Goal: Information Seeking & Learning: Understand process/instructions

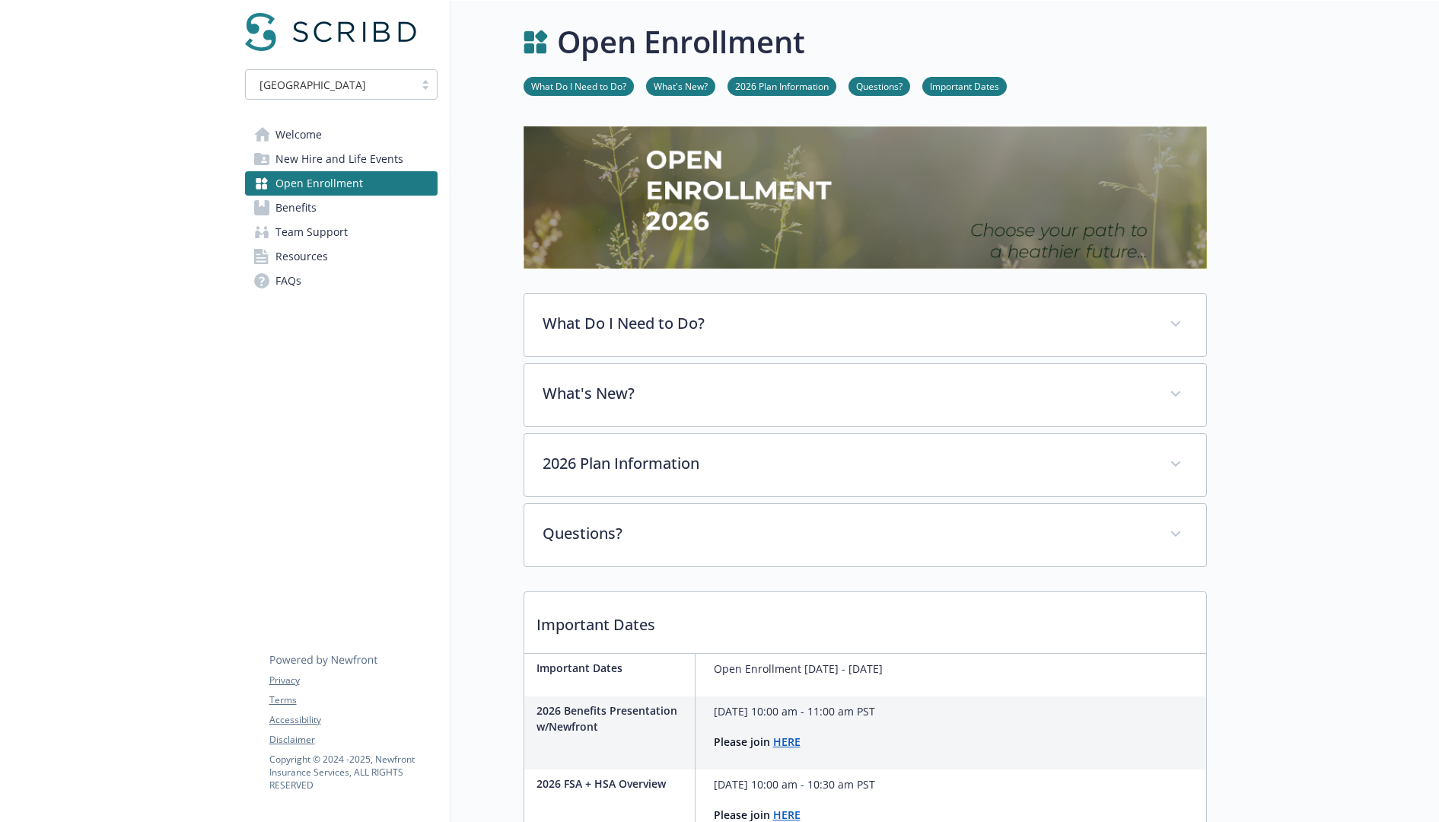
click at [329, 277] on link "FAQs" at bounding box center [341, 281] width 192 height 24
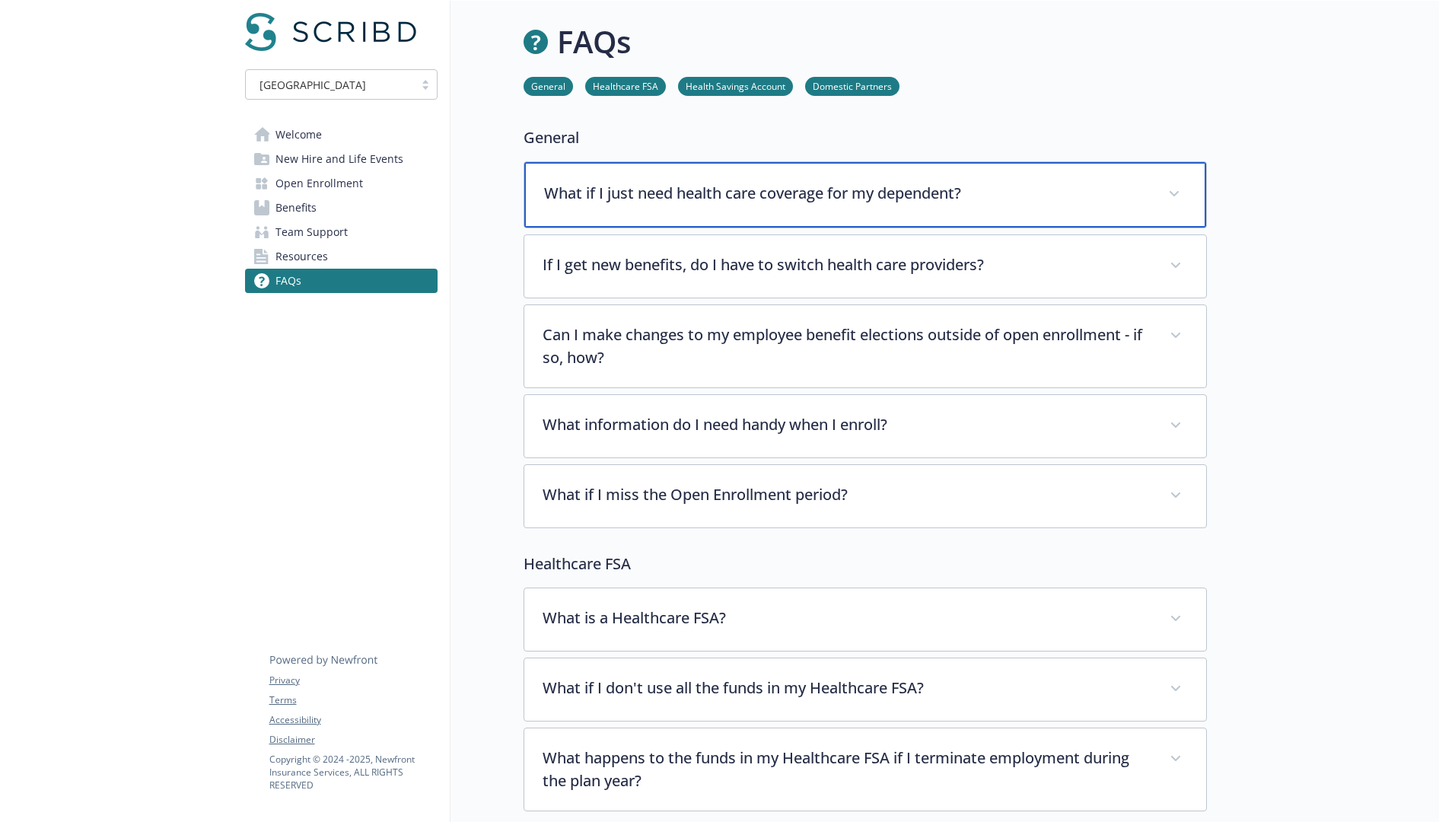
click at [722, 199] on p "What if I just need health care coverage for my dependent?" at bounding box center [847, 193] width 606 height 23
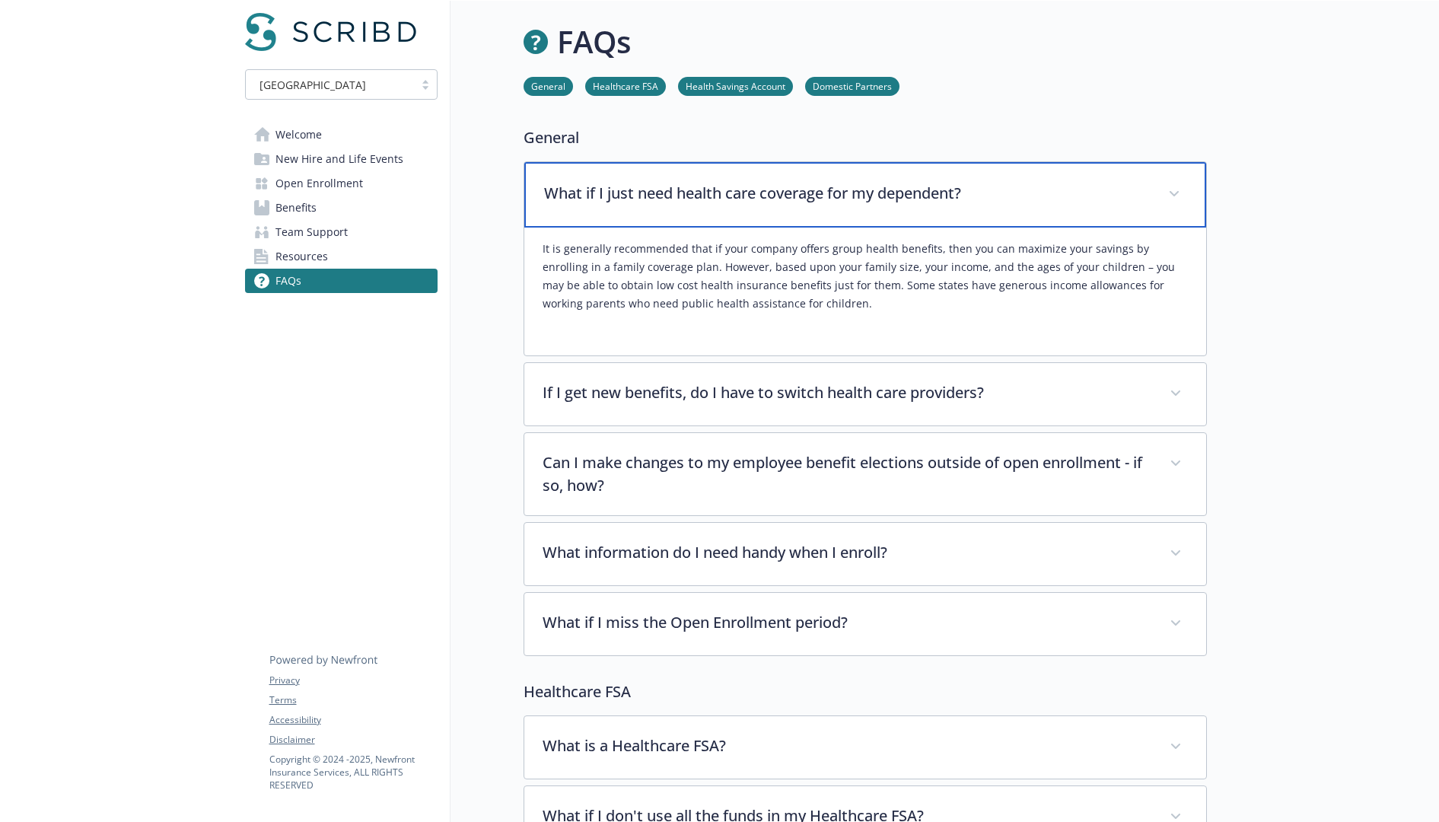
click at [722, 199] on p "What if I just need health care coverage for my dependent?" at bounding box center [847, 193] width 606 height 23
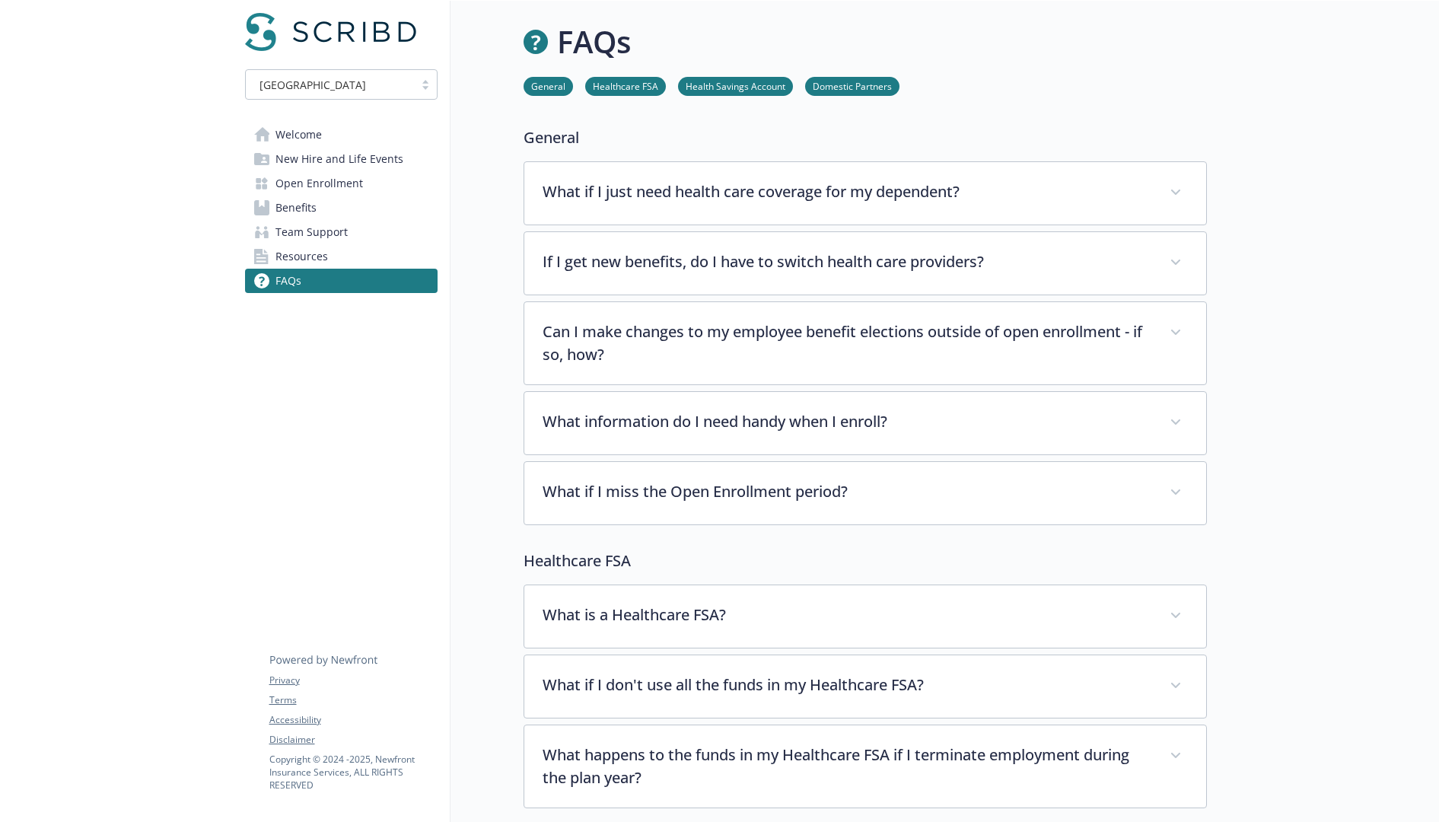
click at [310, 208] on span "Benefits" at bounding box center [295, 208] width 41 height 24
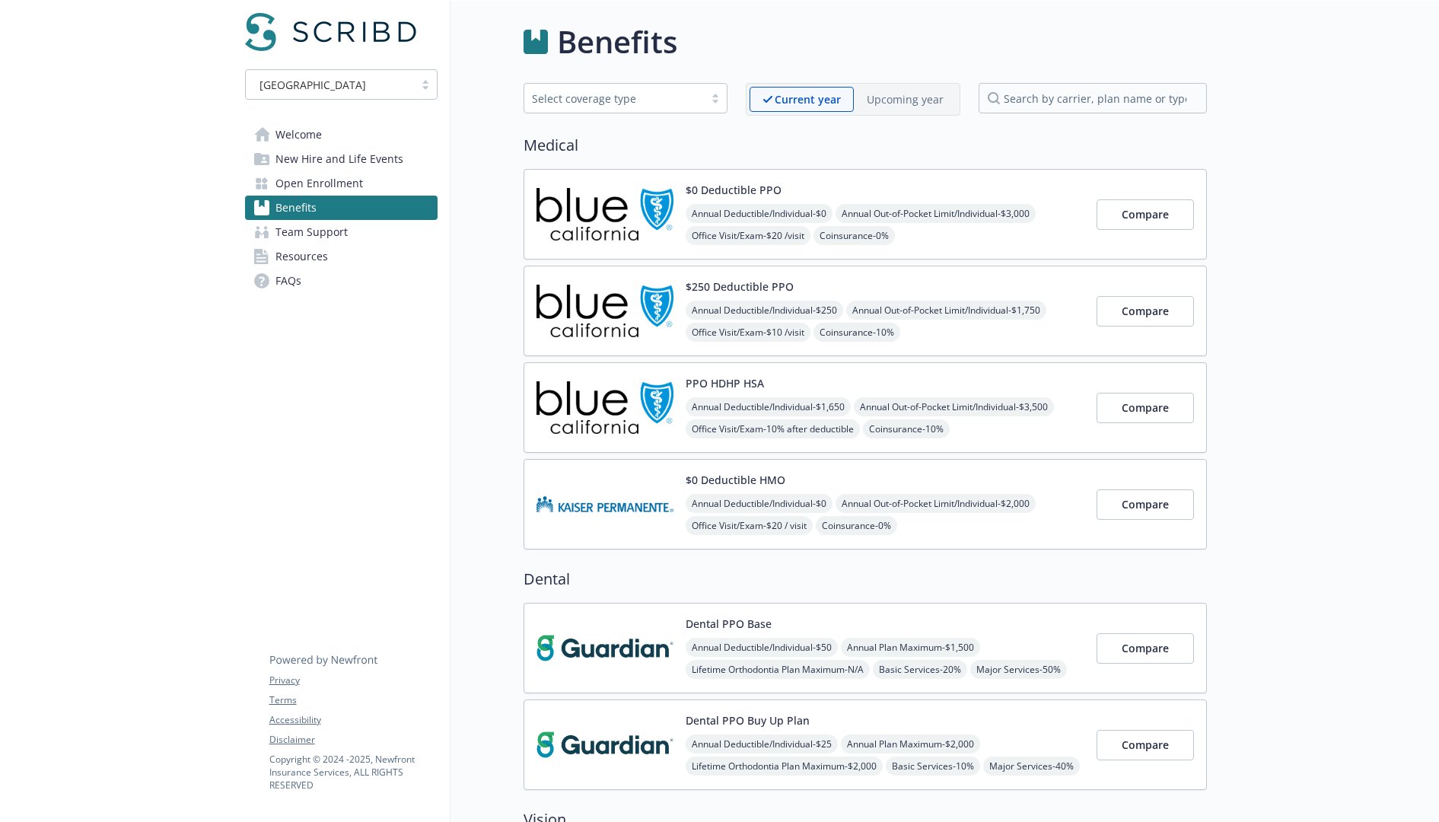
click at [335, 186] on span "Open Enrollment" at bounding box center [318, 183] width 87 height 24
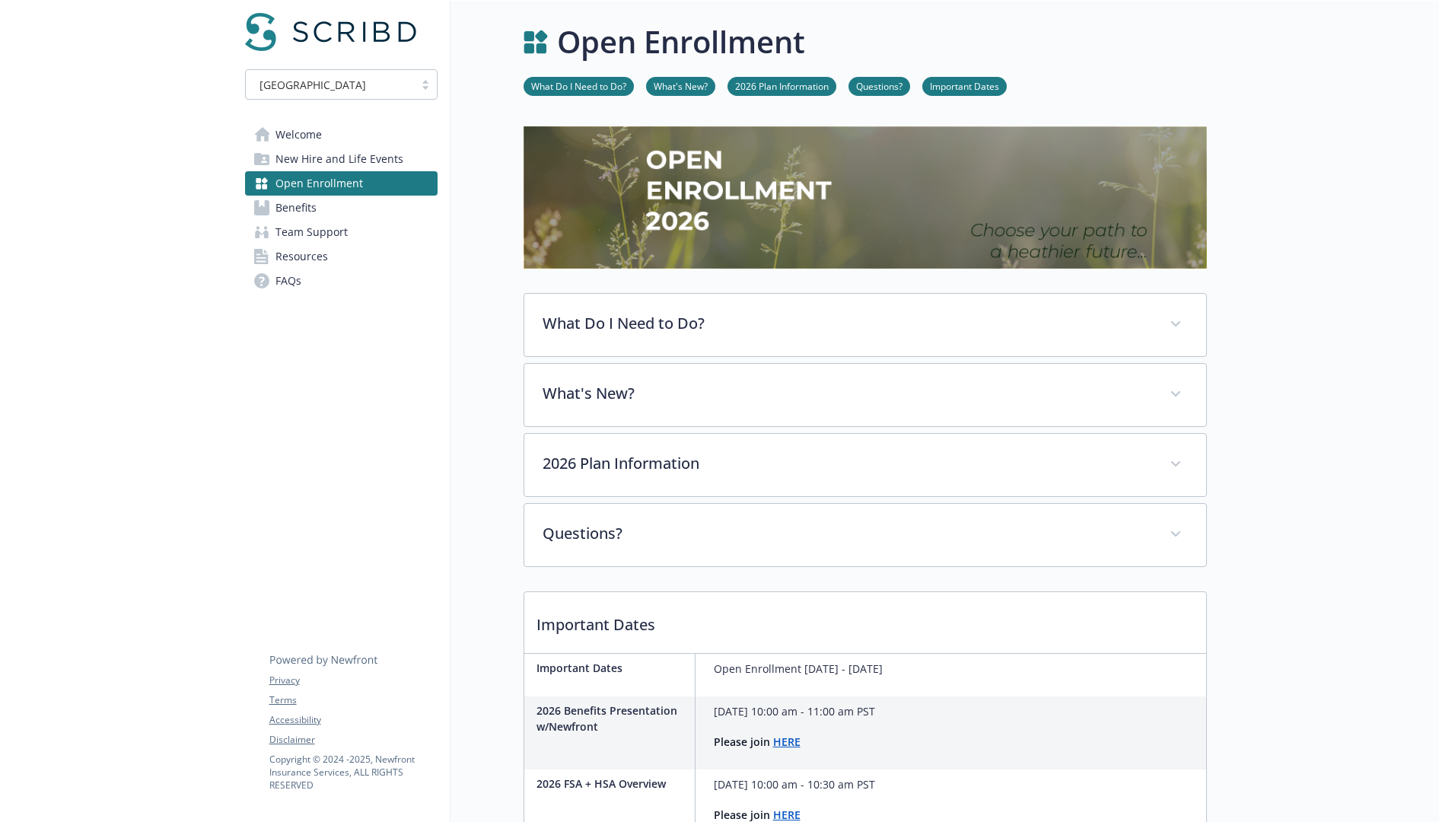
click at [328, 167] on span "New Hire and Life Events" at bounding box center [339, 159] width 128 height 24
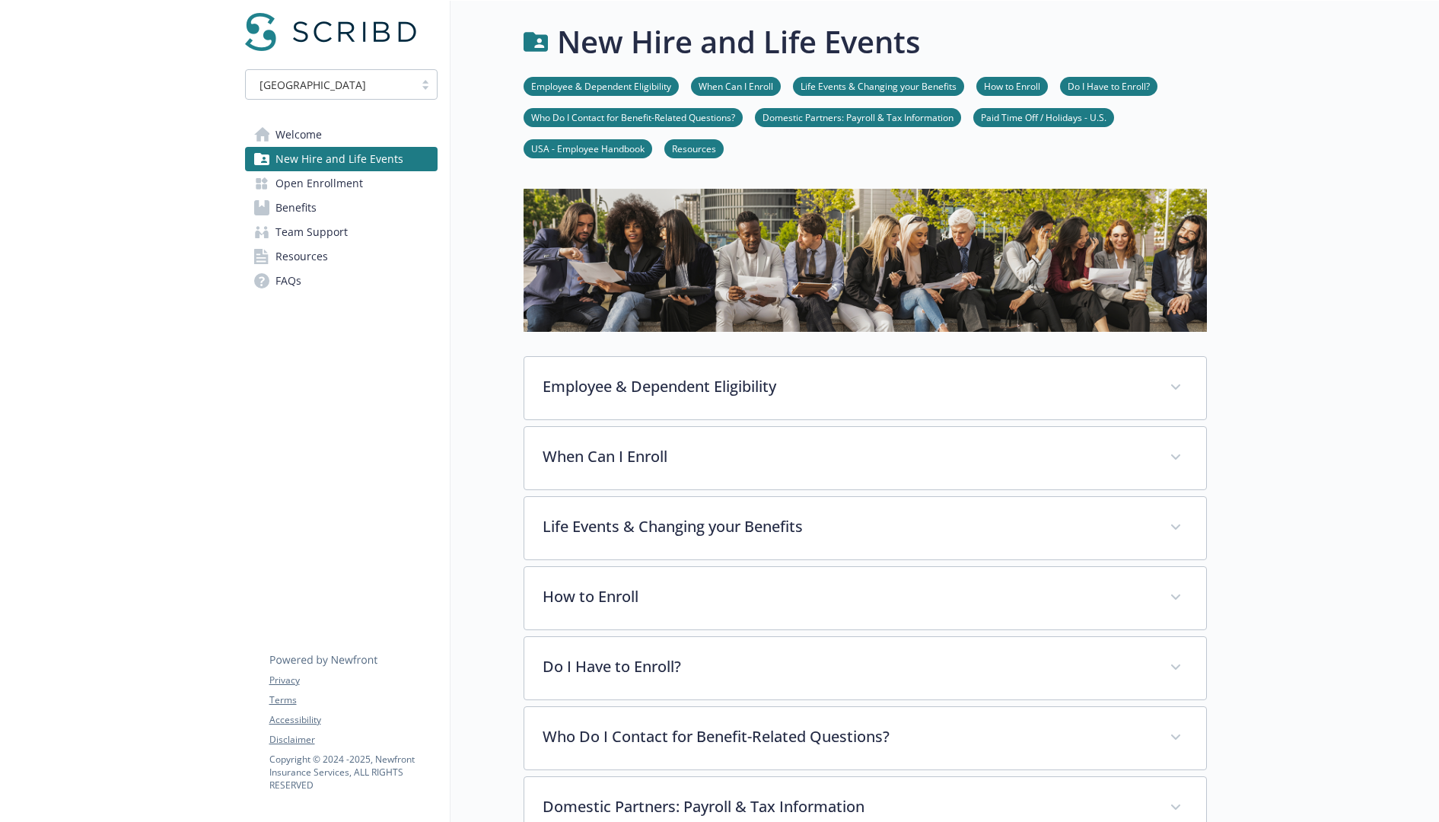
scroll to position [462, 0]
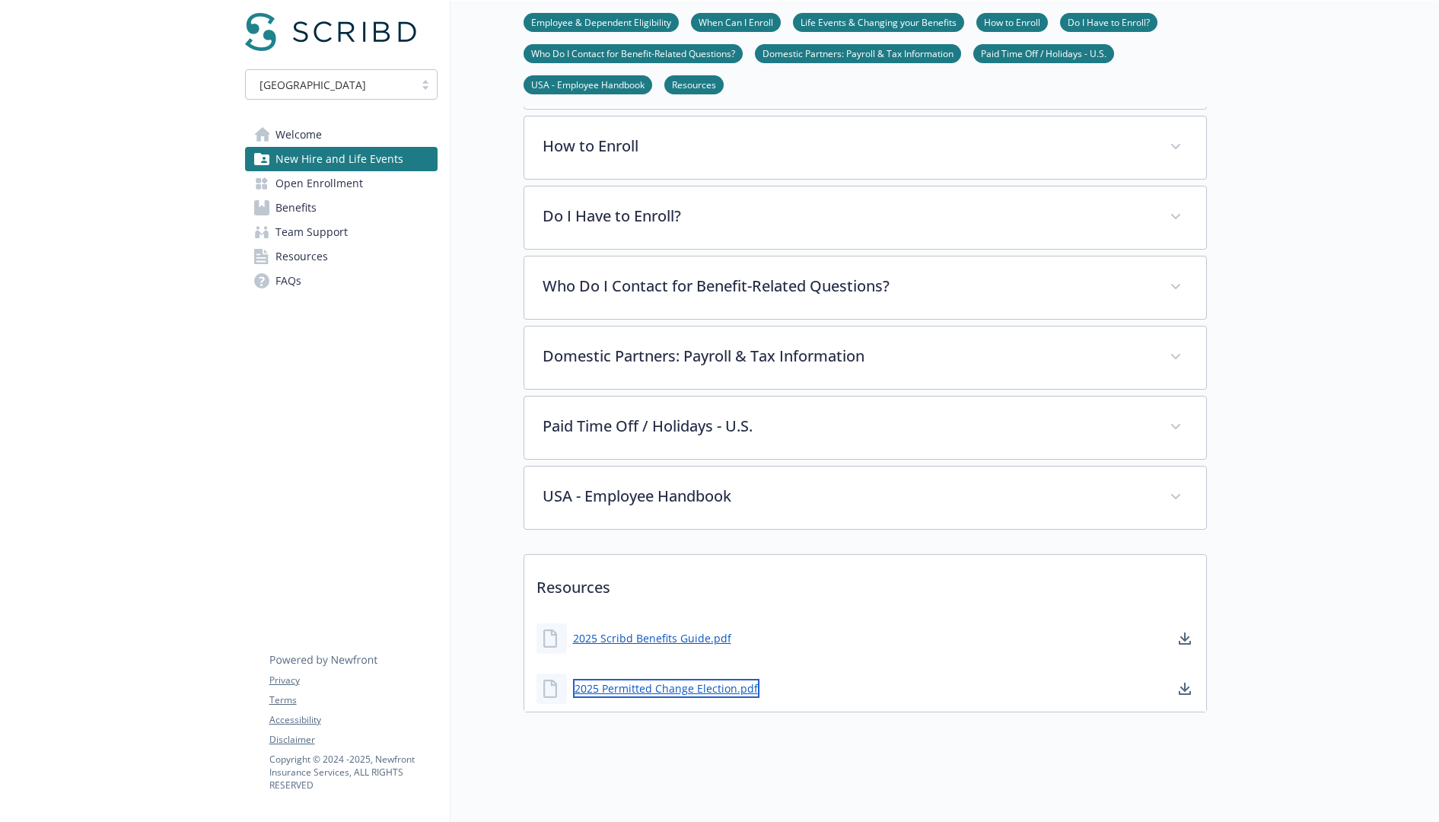
click at [677, 679] on link "2025 Permitted Change Election.pdf" at bounding box center [666, 688] width 186 height 19
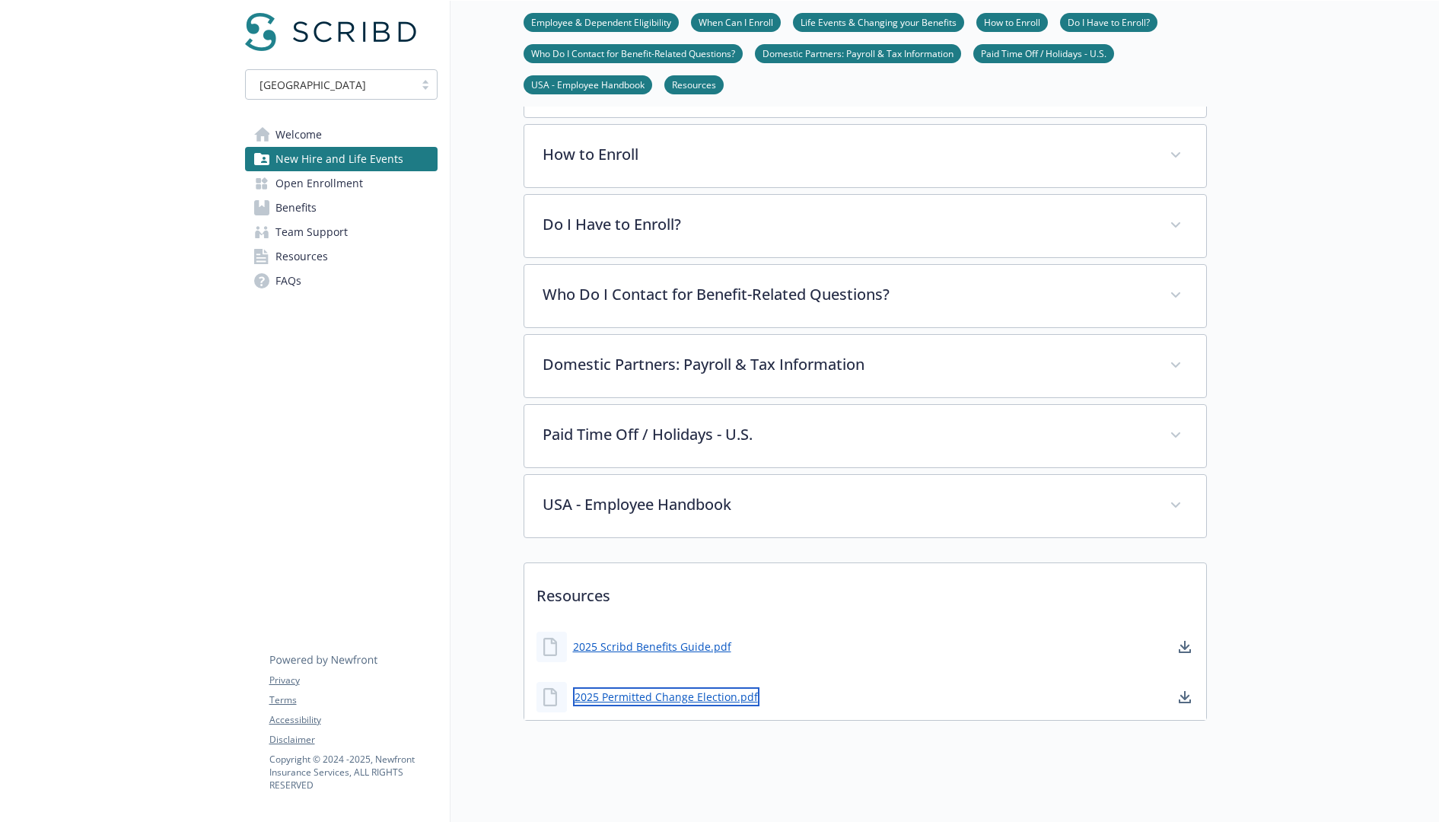
scroll to position [440, 0]
click at [322, 187] on span "Open Enrollment" at bounding box center [318, 183] width 87 height 24
